Goal: Information Seeking & Learning: Learn about a topic

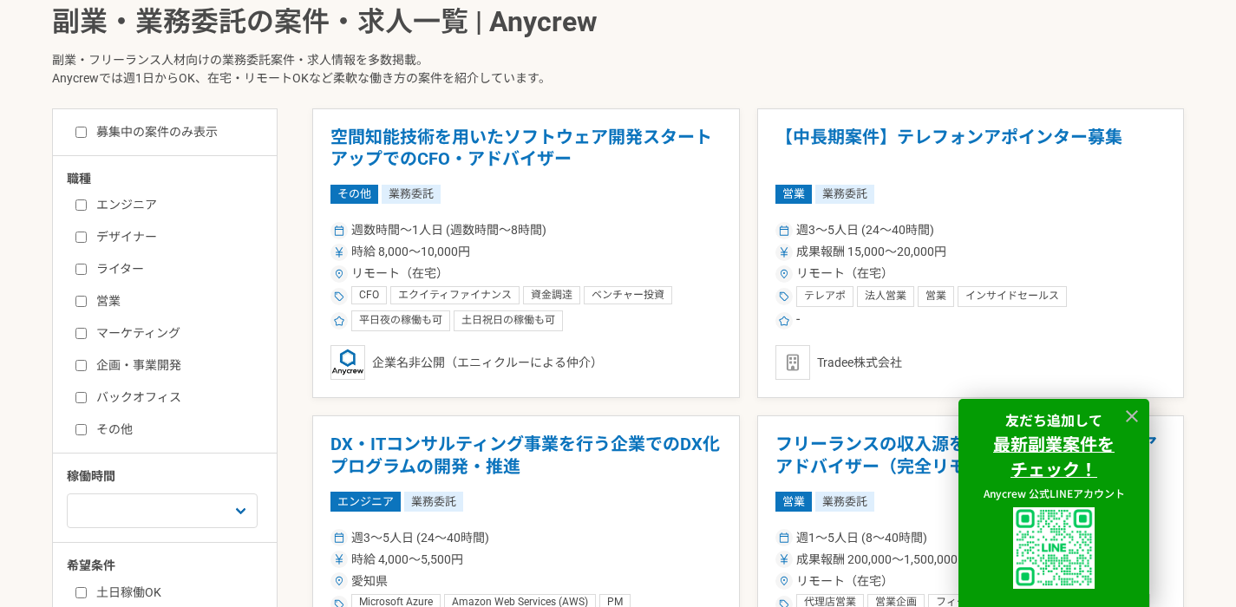
scroll to position [432, 0]
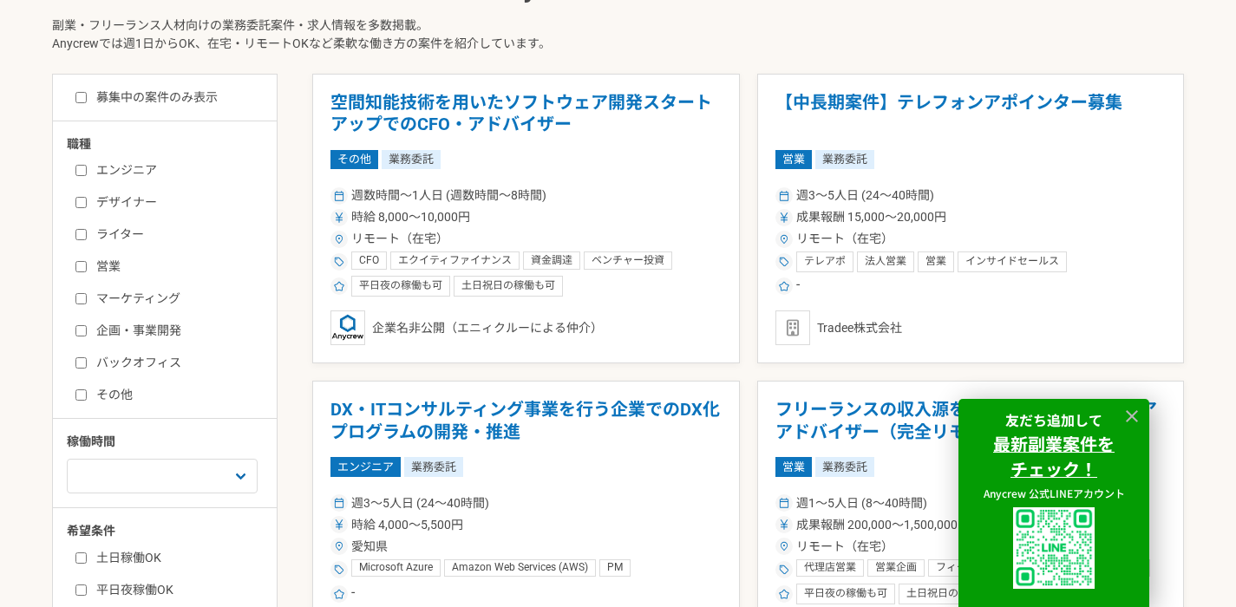
click at [132, 92] on label "募集中の案件のみ表示" at bounding box center [146, 97] width 142 height 18
click at [87, 92] on input "募集中の案件のみ表示" at bounding box center [80, 97] width 11 height 11
checkbox input "true"
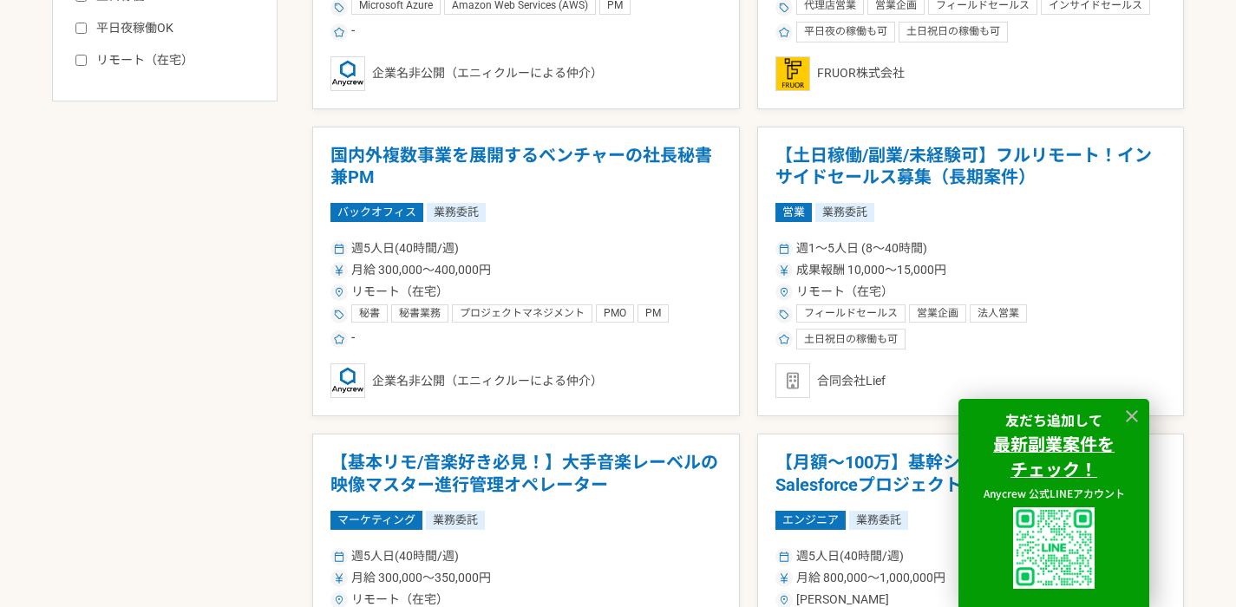
scroll to position [504, 0]
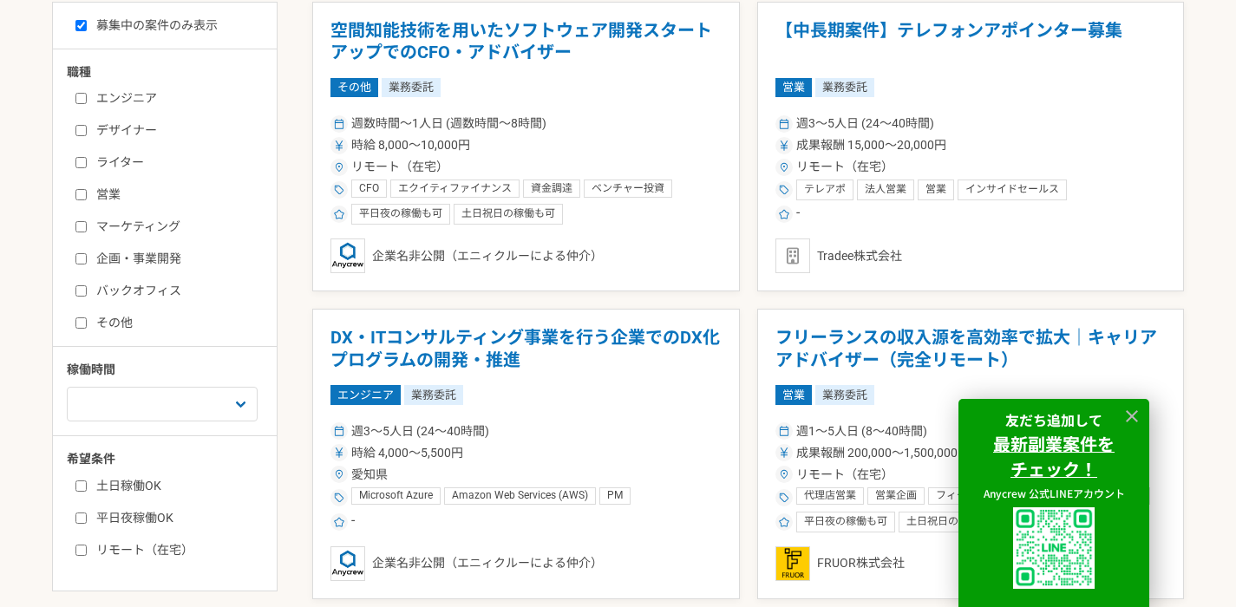
click at [138, 288] on label "バックオフィス" at bounding box center [175, 291] width 200 height 18
click at [87, 288] on input "バックオフィス" at bounding box center [80, 290] width 11 height 11
checkbox input "true"
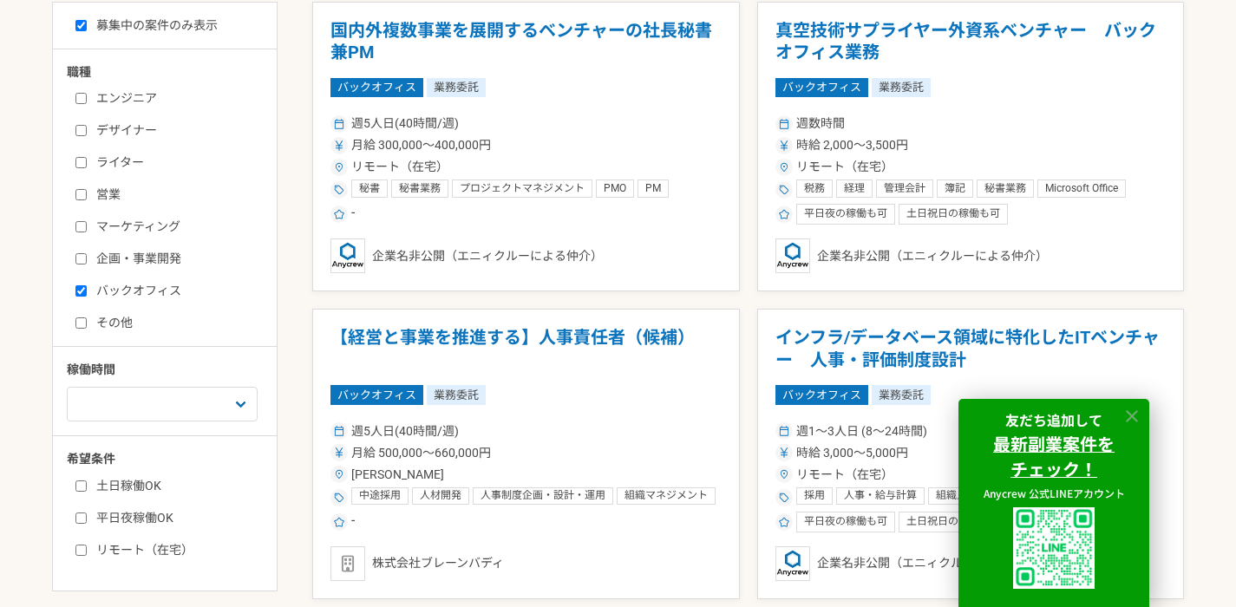
click at [1129, 411] on icon at bounding box center [1132, 416] width 12 height 12
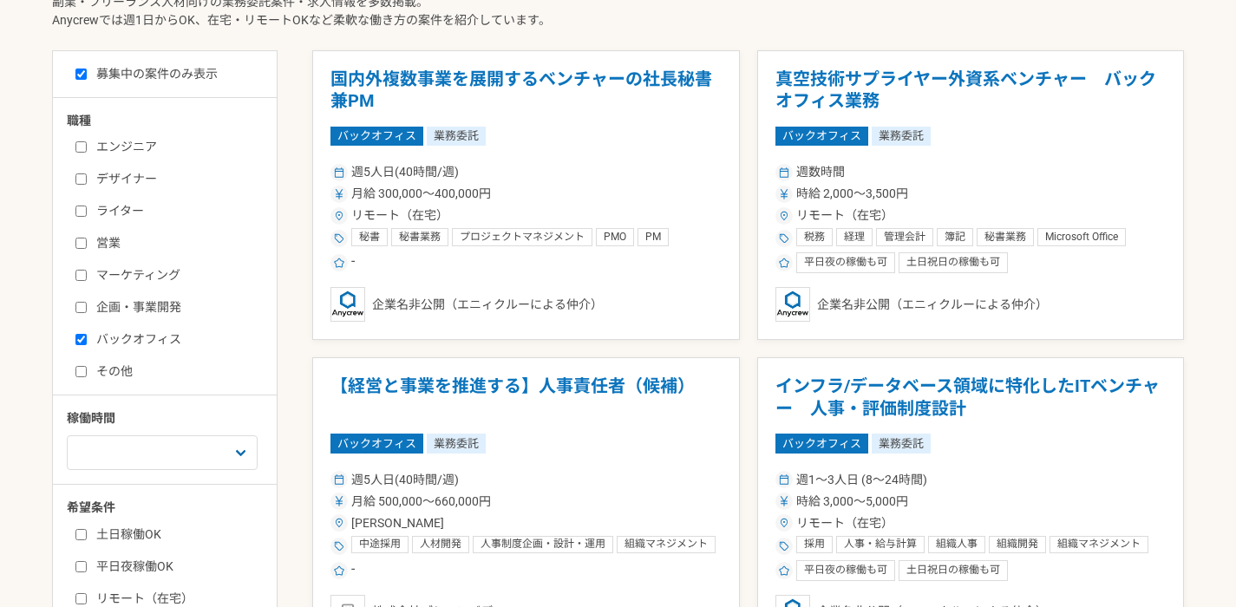
scroll to position [453, 0]
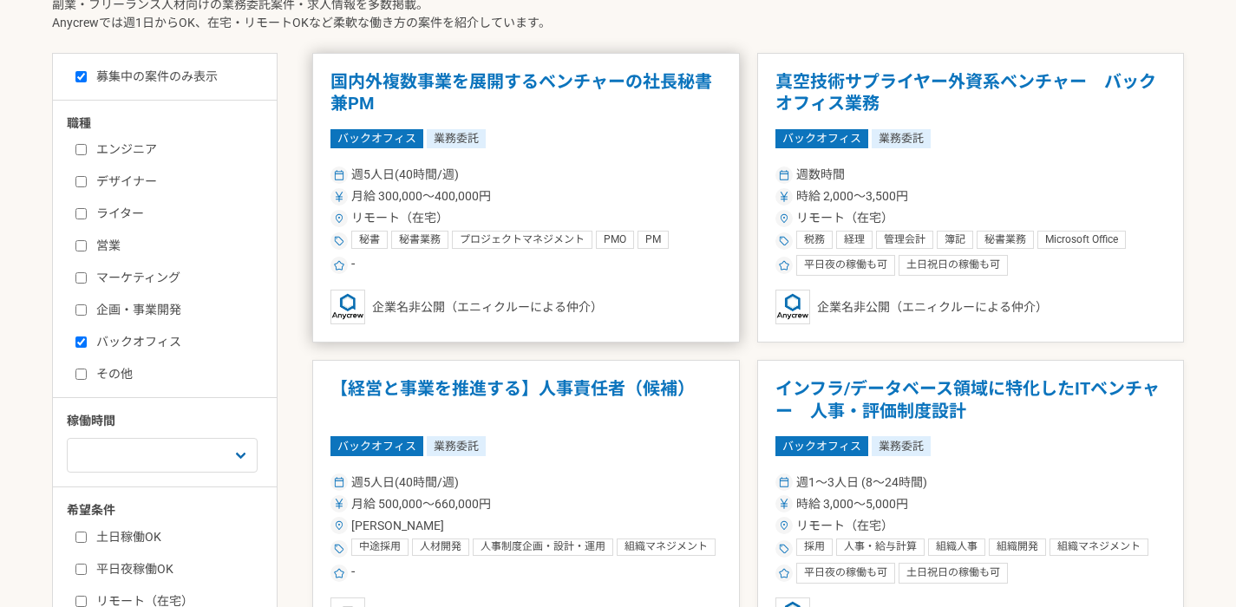
click at [540, 98] on h1 "国内外複数事業を展開するベンチャーの社長秘書兼PM" at bounding box center [526, 93] width 391 height 44
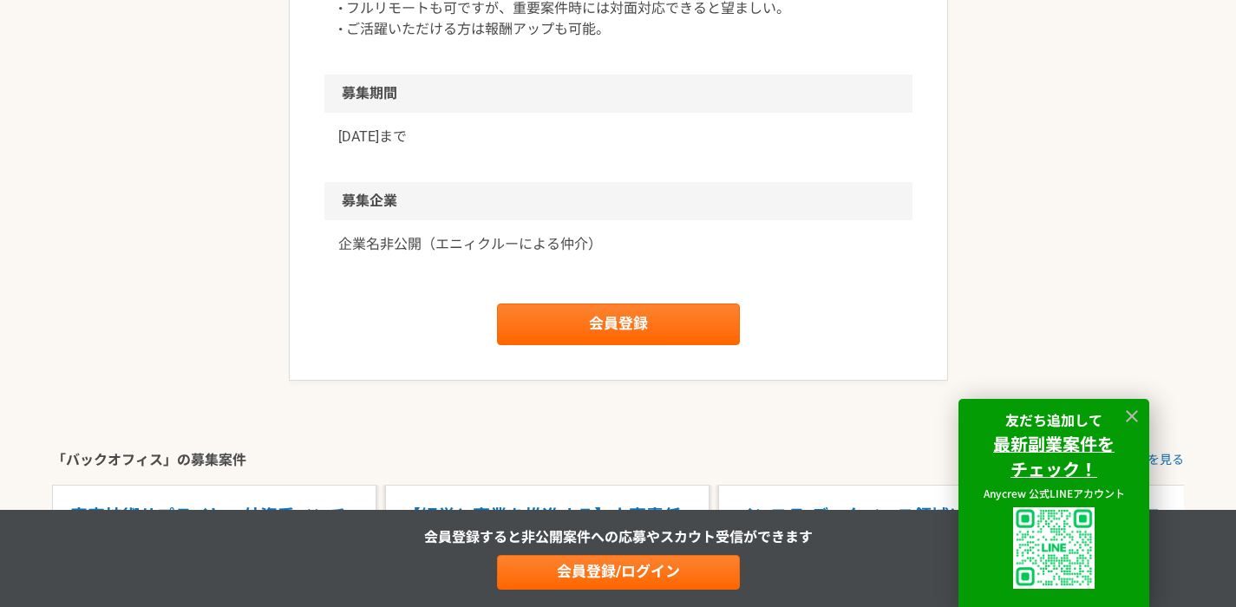
scroll to position [1864, 0]
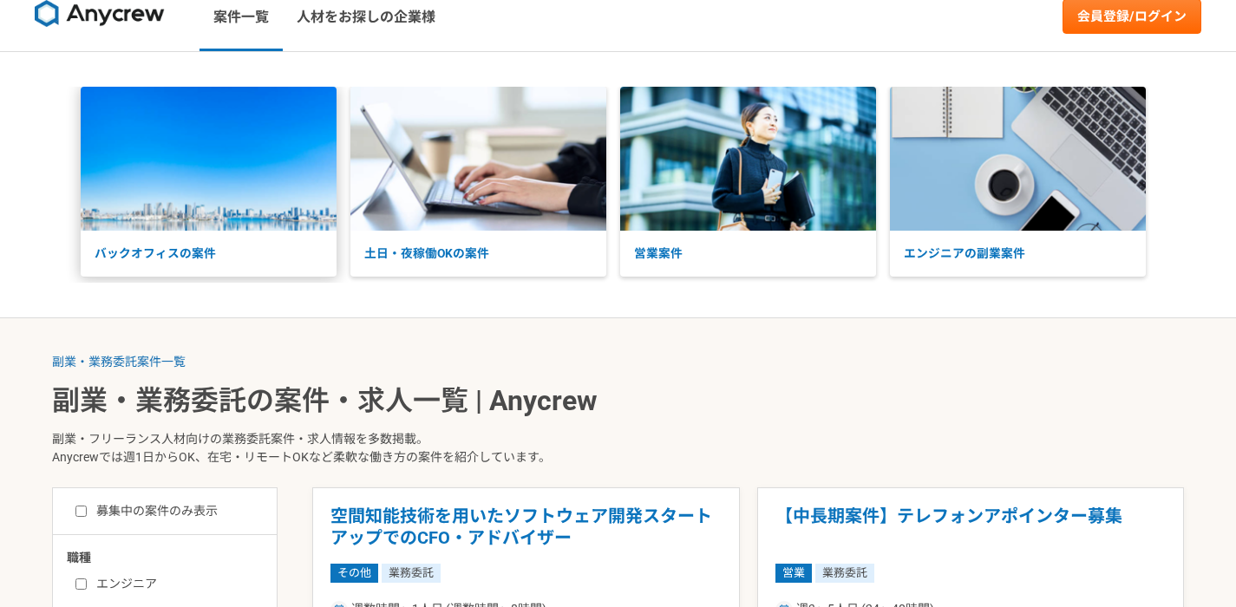
scroll to position [208, 0]
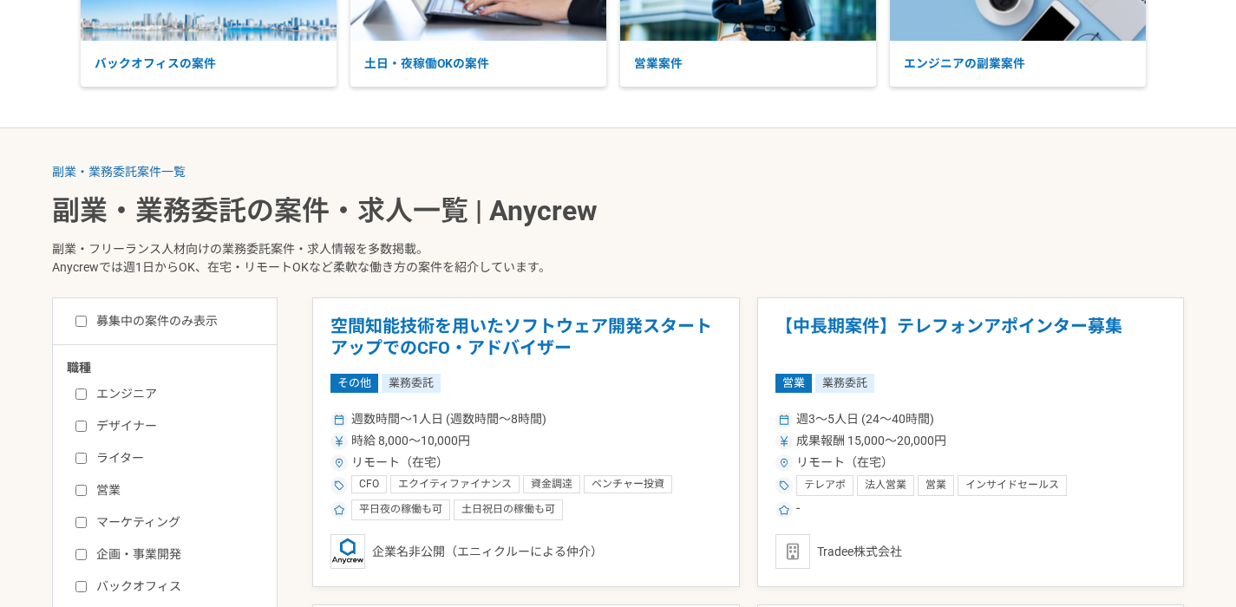
click at [210, 318] on label "募集中の案件のみ表示" at bounding box center [146, 321] width 142 height 18
click at [87, 318] on input "募集中の案件のみ表示" at bounding box center [80, 321] width 11 height 11
checkbox input "true"
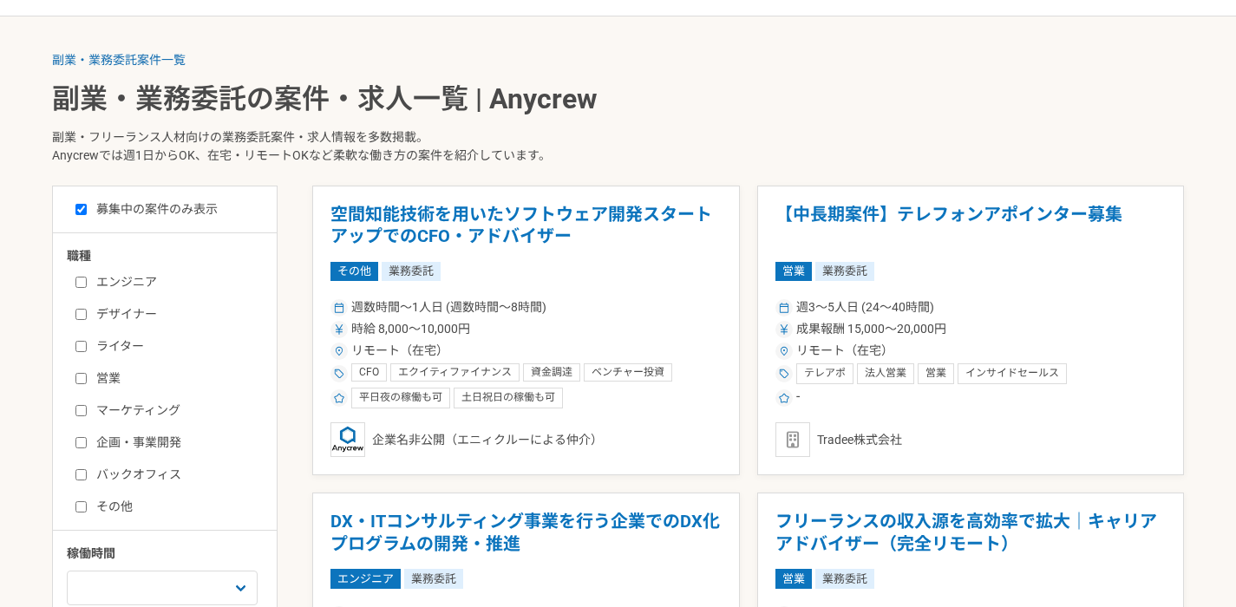
scroll to position [413, 0]
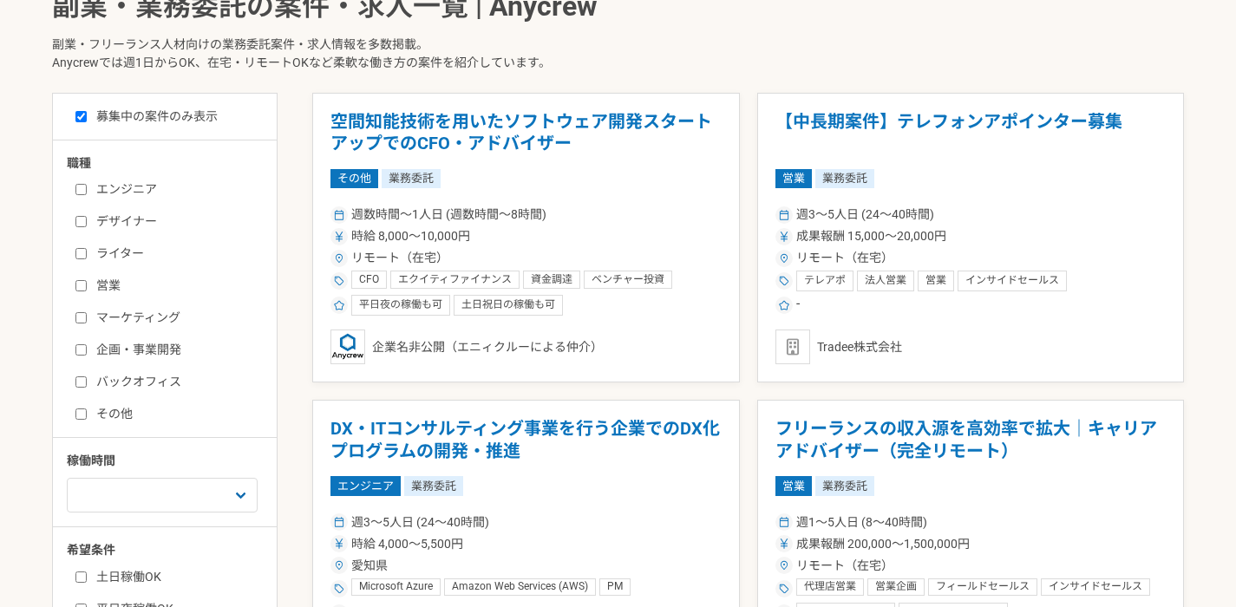
click at [180, 377] on label "バックオフィス" at bounding box center [175, 382] width 200 height 18
click at [87, 377] on input "バックオフィス" at bounding box center [80, 382] width 11 height 11
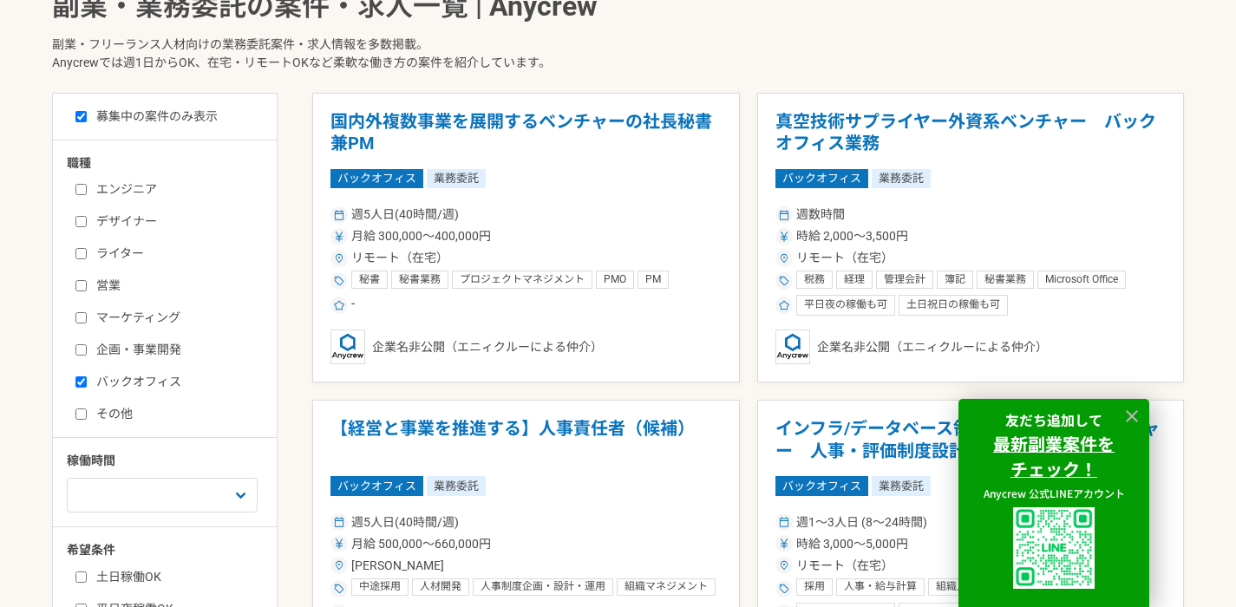
click at [180, 377] on label "バックオフィス" at bounding box center [175, 382] width 200 height 18
click at [87, 377] on input "バックオフィス" at bounding box center [80, 382] width 11 height 11
checkbox input "false"
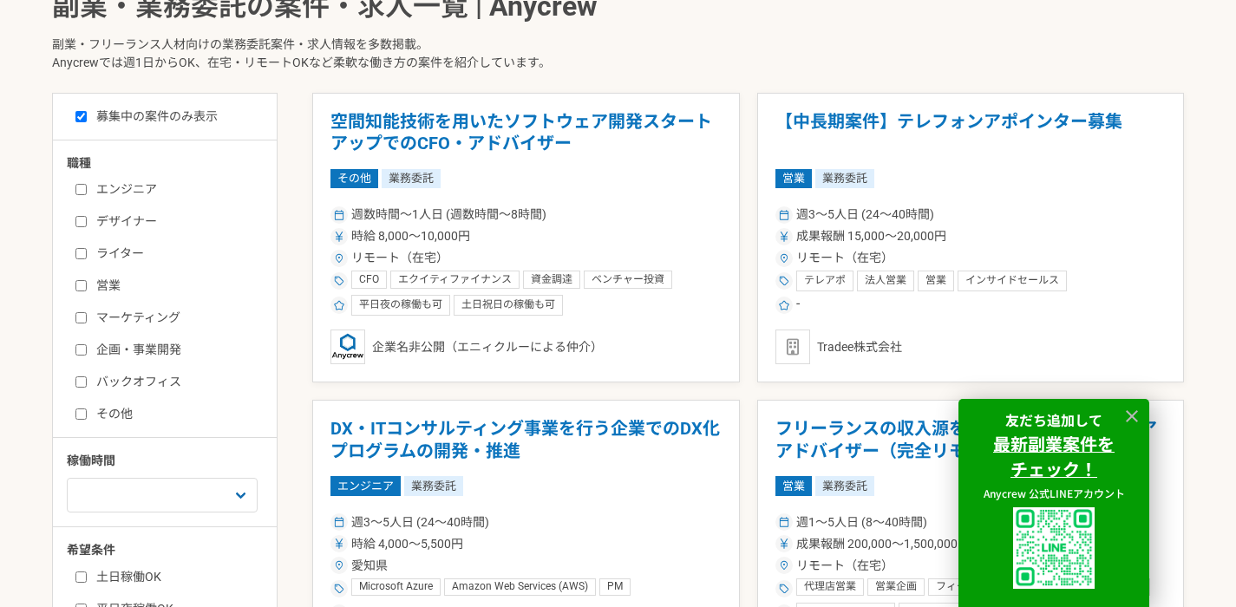
click at [119, 411] on label "その他" at bounding box center [175, 414] width 200 height 18
click at [87, 411] on input "その他" at bounding box center [80, 414] width 11 height 11
checkbox input "true"
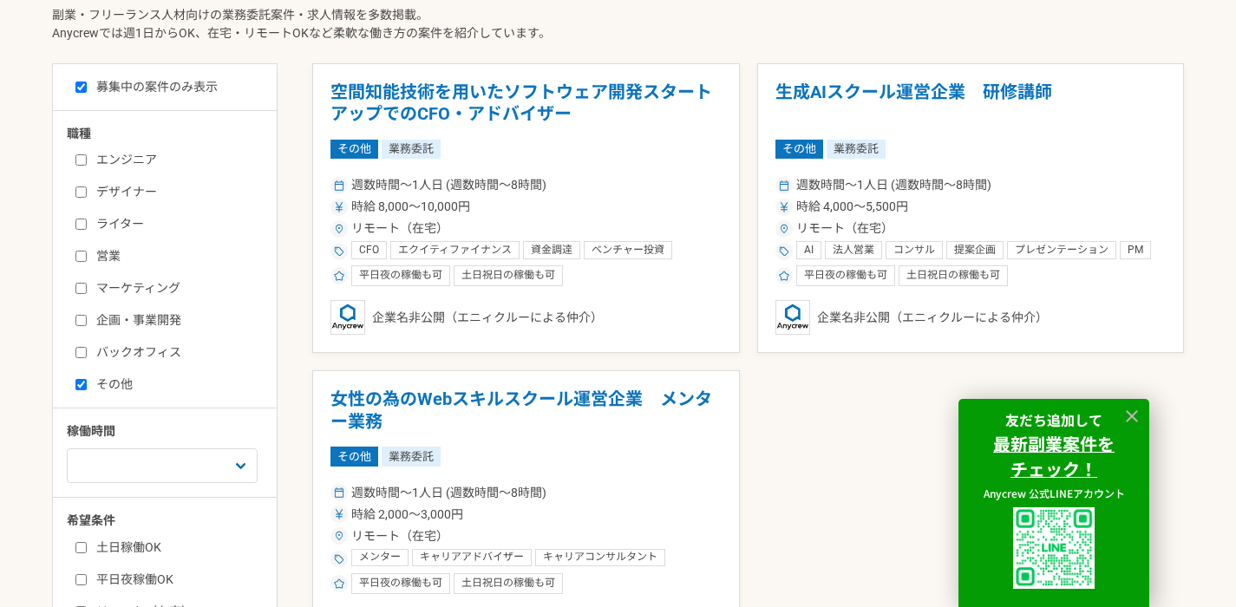
scroll to position [570, 0]
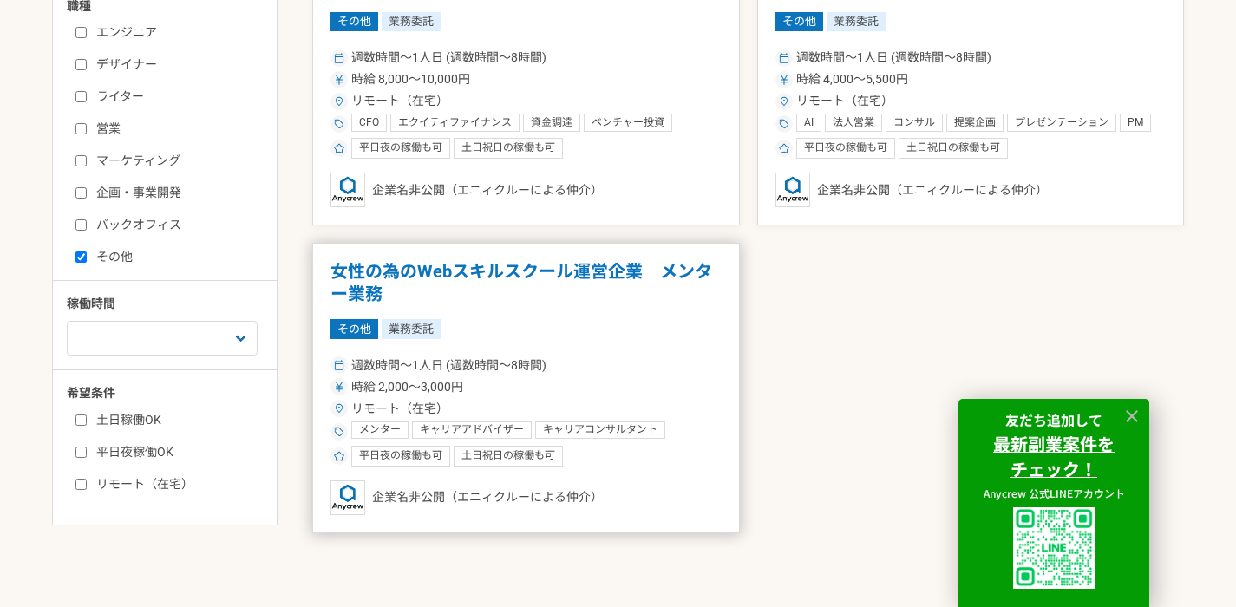
click at [373, 276] on h1 "女性の為のWebスキルスクール運営企業　メンター業務" at bounding box center [526, 283] width 391 height 44
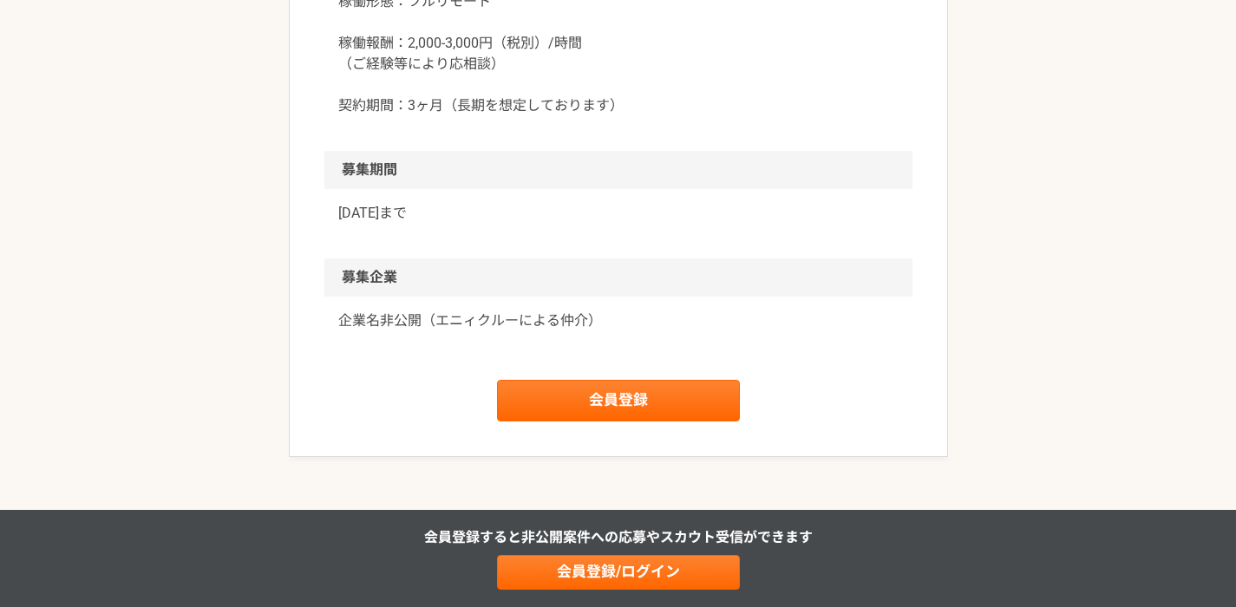
scroll to position [1850, 0]
